Goal: Information Seeking & Learning: Learn about a topic

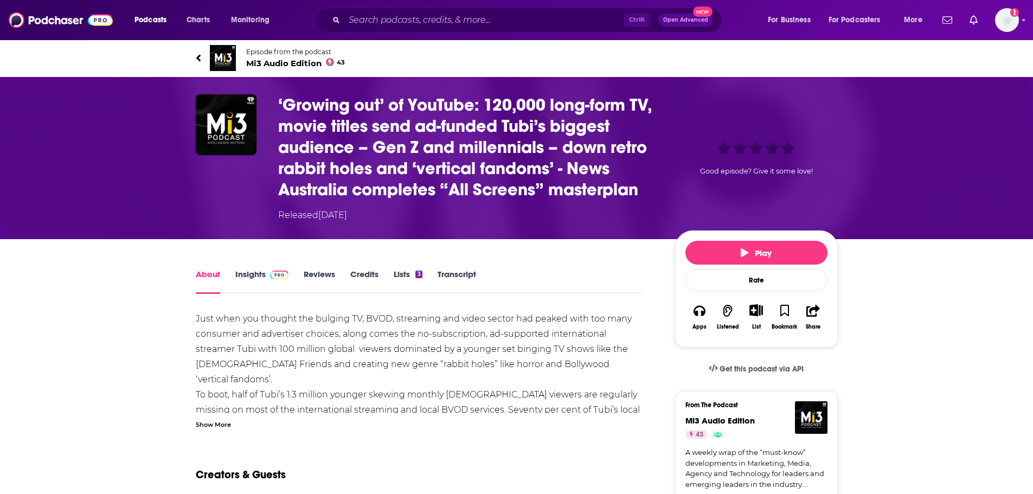
click at [432, 107] on h1 "‘Growing out’ of YouTube: 120,000 long-form TV, movie titles send ad-funded Tub…" at bounding box center [467, 147] width 379 height 106
click at [445, 105] on h1 "‘Growing out’ of YouTube: 120,000 long-form TV, movie titles send ad-funded Tub…" at bounding box center [467, 147] width 379 height 106
click at [452, 105] on h1 "‘Growing out’ of YouTube: 120,000 long-form TV, movie titles send ad-funded Tub…" at bounding box center [467, 147] width 379 height 106
drag, startPoint x: 477, startPoint y: 102, endPoint x: 275, endPoint y: 112, distance: 201.4
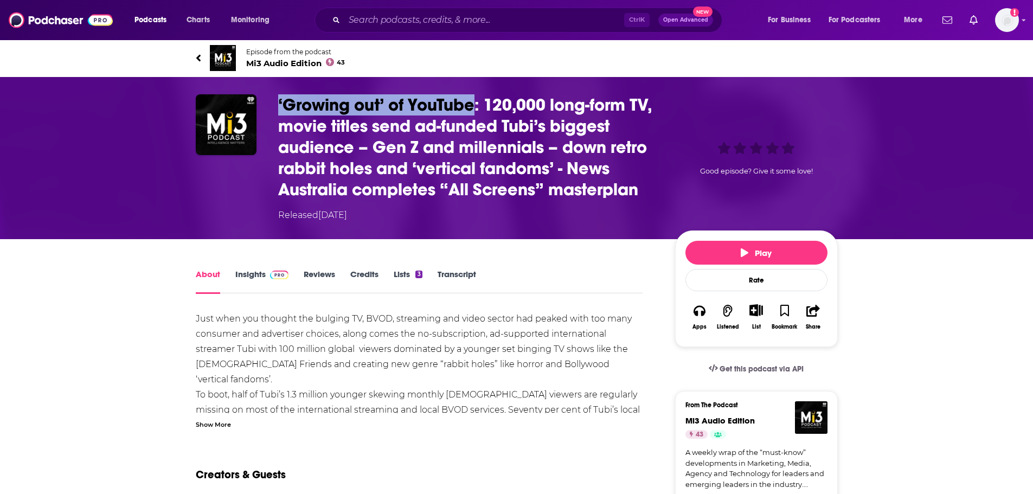
click at [275, 112] on div "‘Growing out’ of YouTube: 120,000 long-form TV, movie titles send ad-funded Tub…" at bounding box center [517, 157] width 642 height 127
copy h1 "‘Growing out’ of YouTube"
click at [230, 138] on img "‘Growing out’ of YouTube: 120,000 long-form TV, movie titles send ad-funded Tub…" at bounding box center [226, 124] width 61 height 61
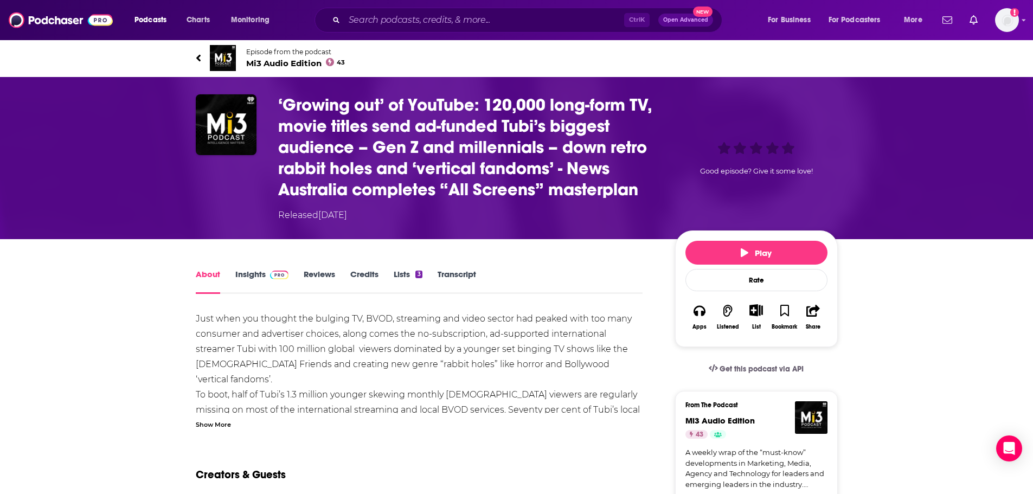
click at [134, 114] on div "‘Growing out’ of YouTube: 120,000 long-form TV, movie titles send ad-funded Tub…" at bounding box center [516, 158] width 1033 height 162
